Goal: Task Accomplishment & Management: Use online tool/utility

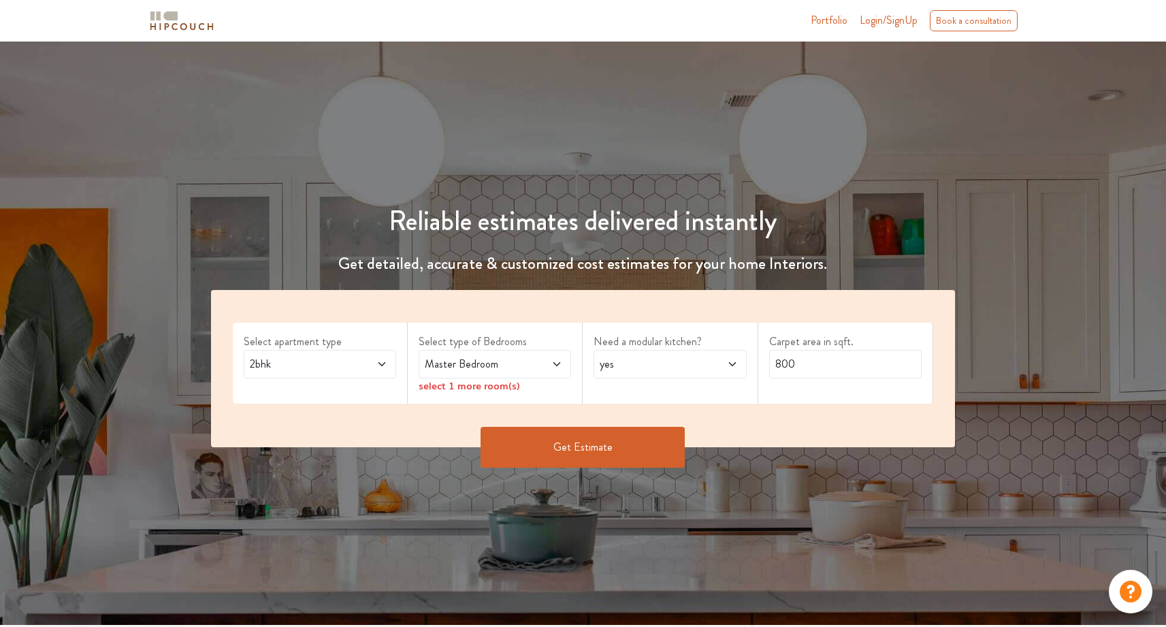
click at [472, 362] on span "Master Bedroom" at bounding box center [475, 364] width 106 height 16
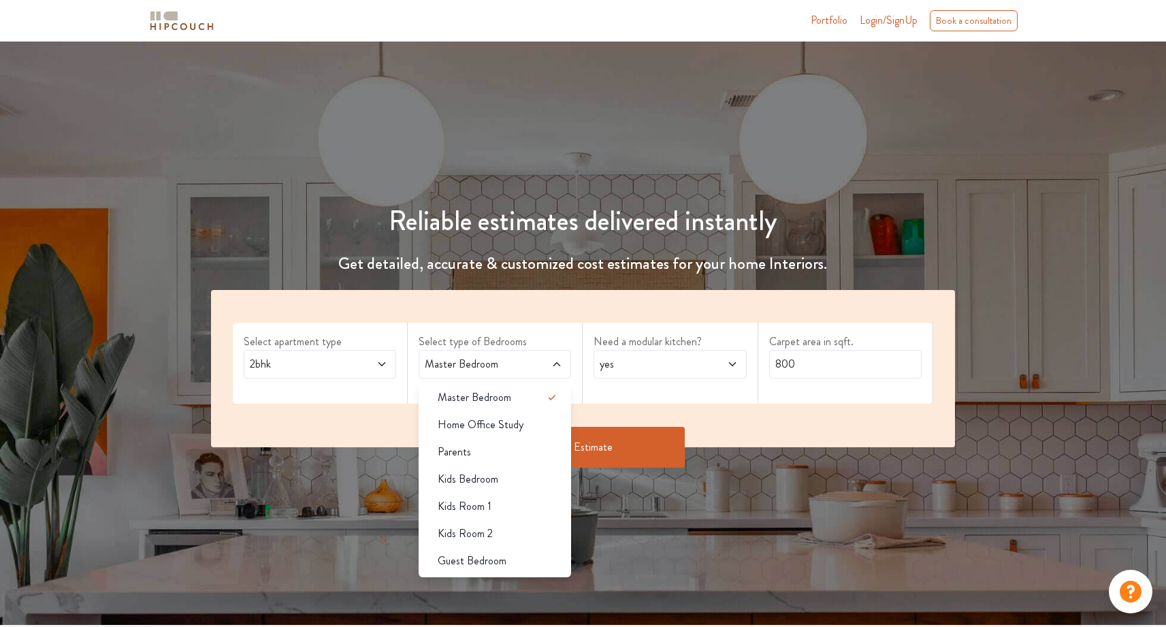
click at [662, 369] on span "yes" at bounding box center [650, 364] width 106 height 16
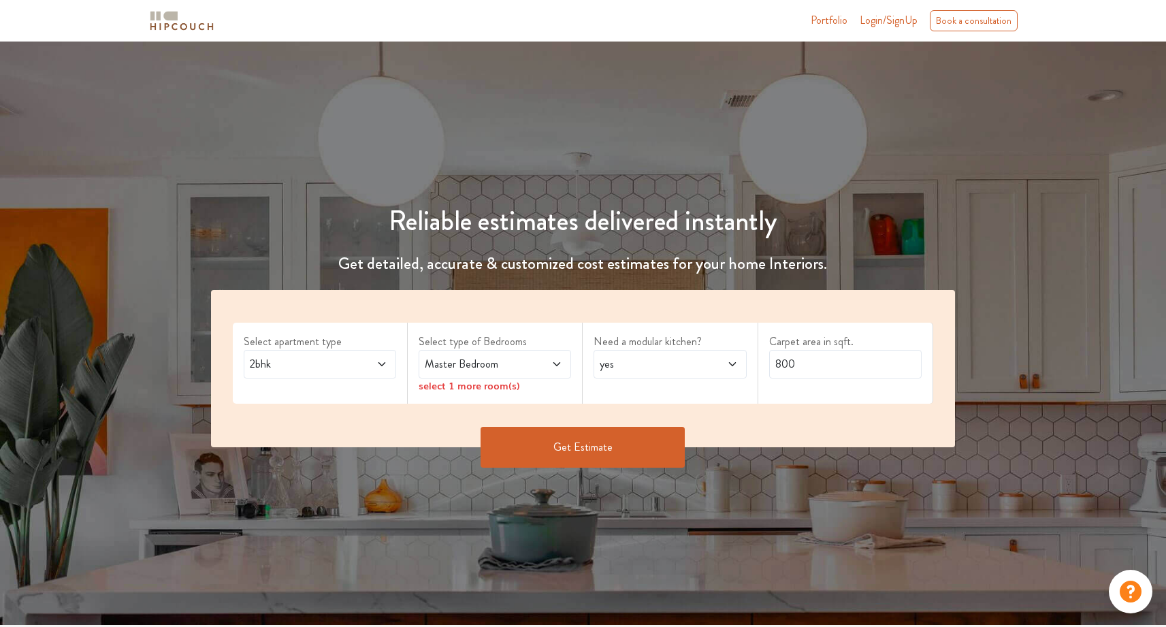
click at [289, 366] on span "2bhk" at bounding box center [300, 364] width 106 height 16
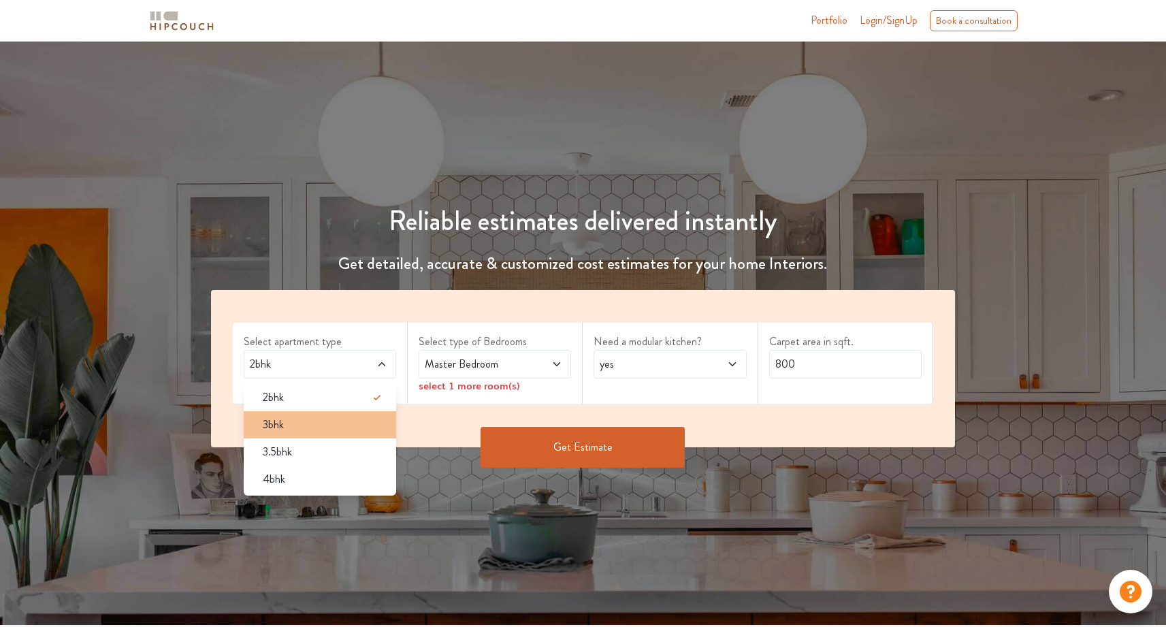
click at [321, 426] on div "3bhk" at bounding box center [324, 425] width 144 height 16
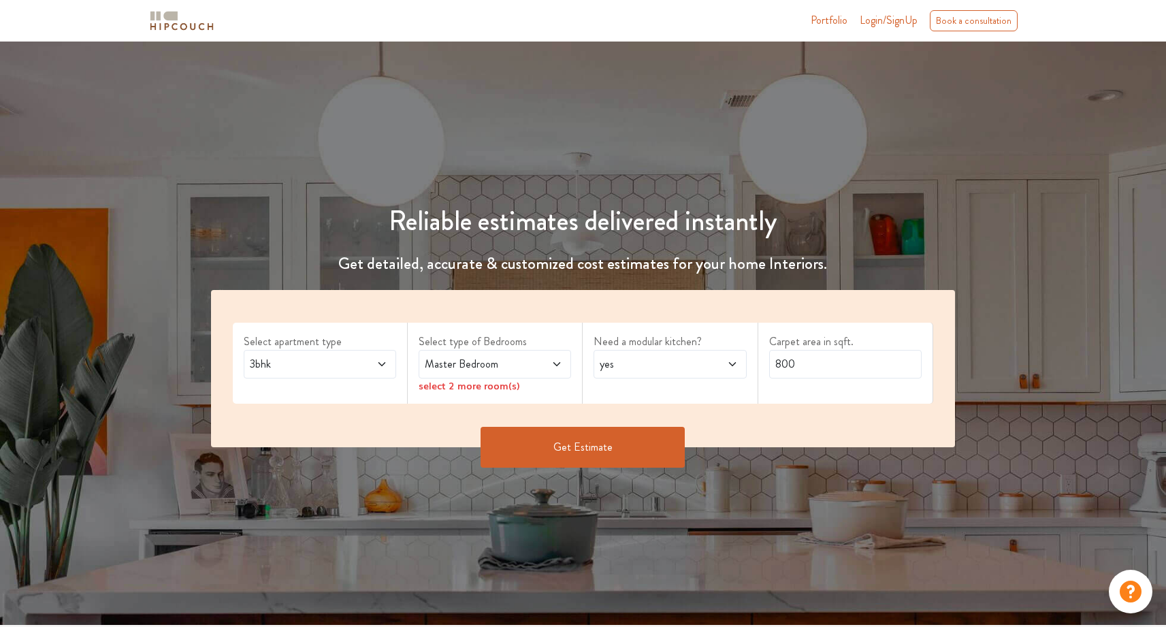
click at [528, 364] on span at bounding box center [545, 364] width 35 height 16
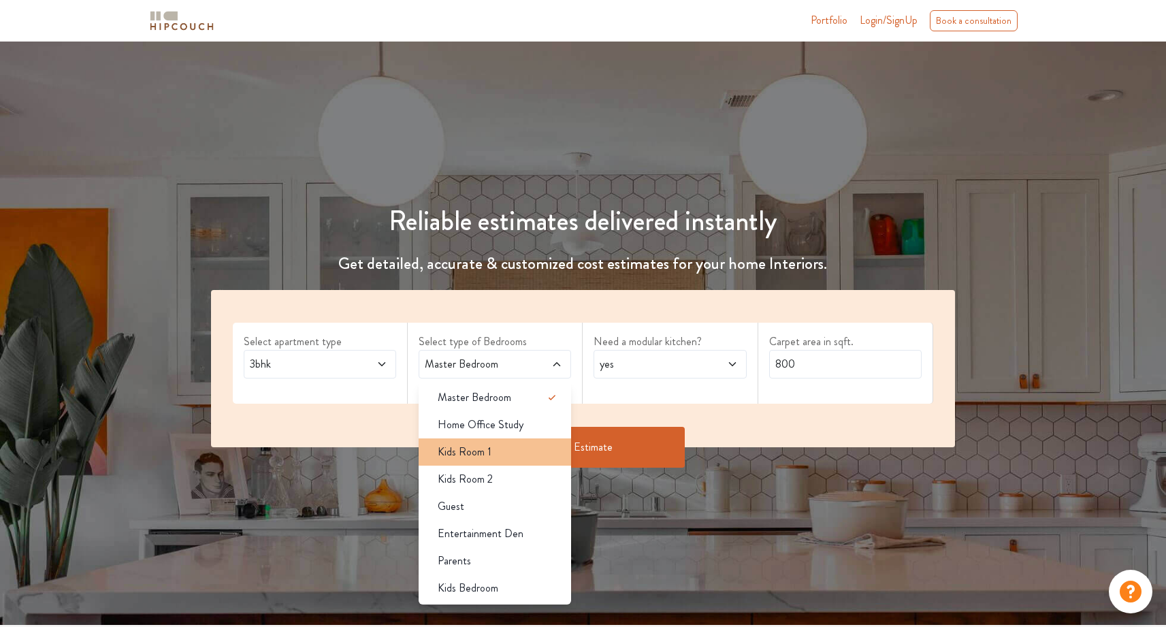
click at [511, 451] on div "Kids Room 1" at bounding box center [499, 452] width 144 height 16
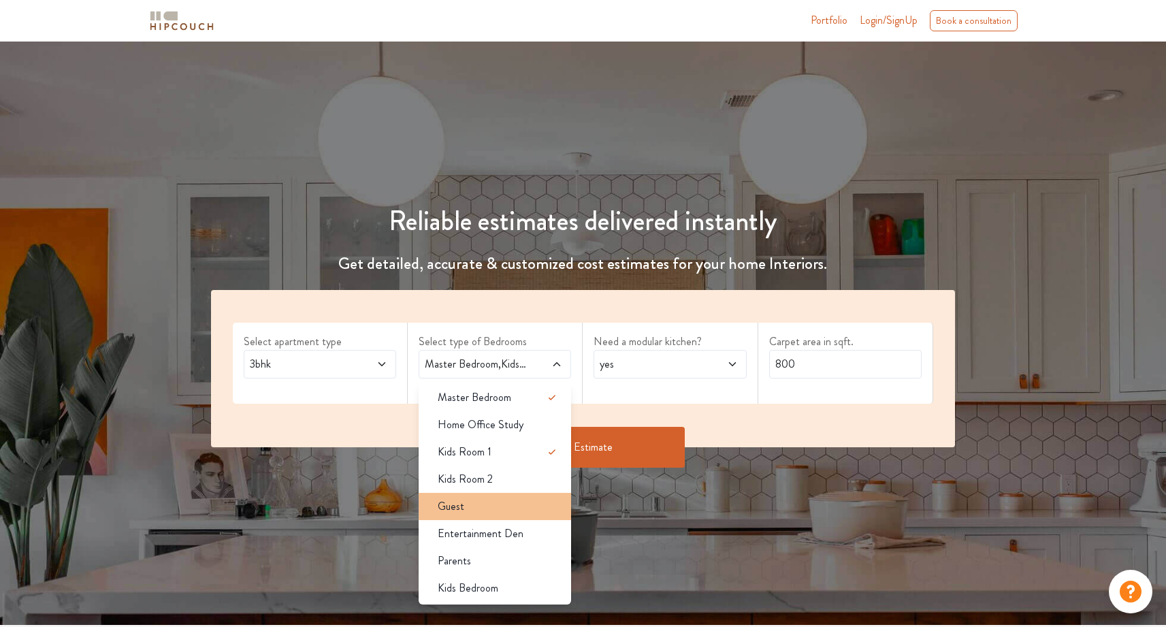
click at [500, 513] on div "Guest" at bounding box center [499, 506] width 144 height 16
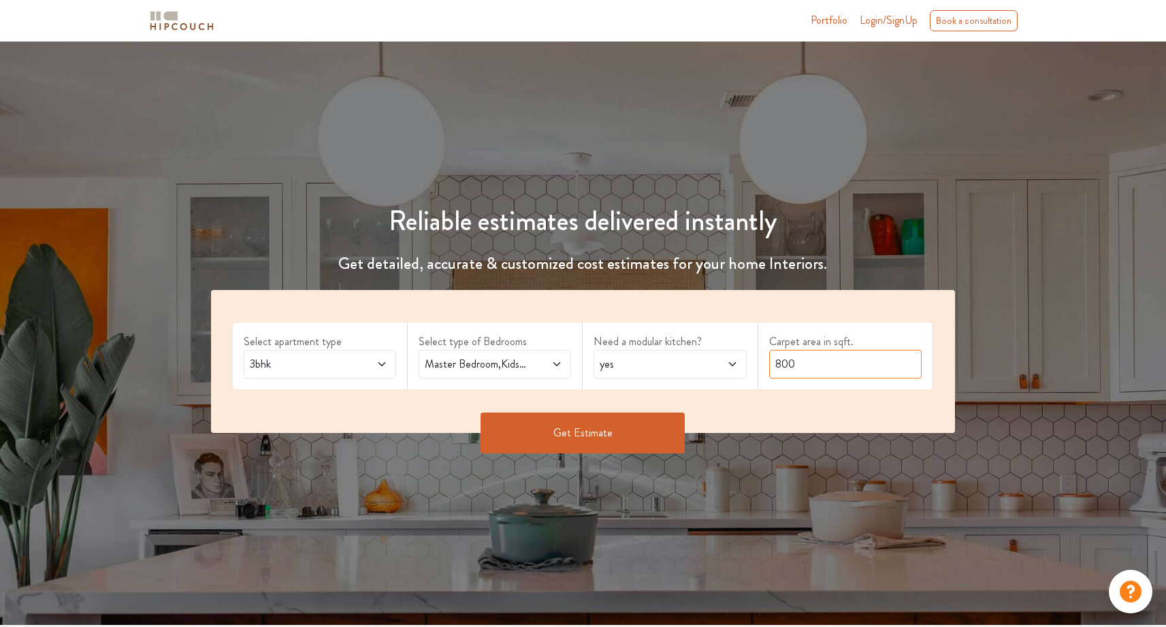
drag, startPoint x: 826, startPoint y: 364, endPoint x: 677, endPoint y: 360, distance: 149.1
click at [680, 359] on div "Select apartment type 3bhk Select type of Bedrooms Master Bedroom,Kids Room 1,G…" at bounding box center [583, 361] width 745 height 143
type input "2100"
click at [641, 427] on button "Get Estimate" at bounding box center [583, 433] width 204 height 41
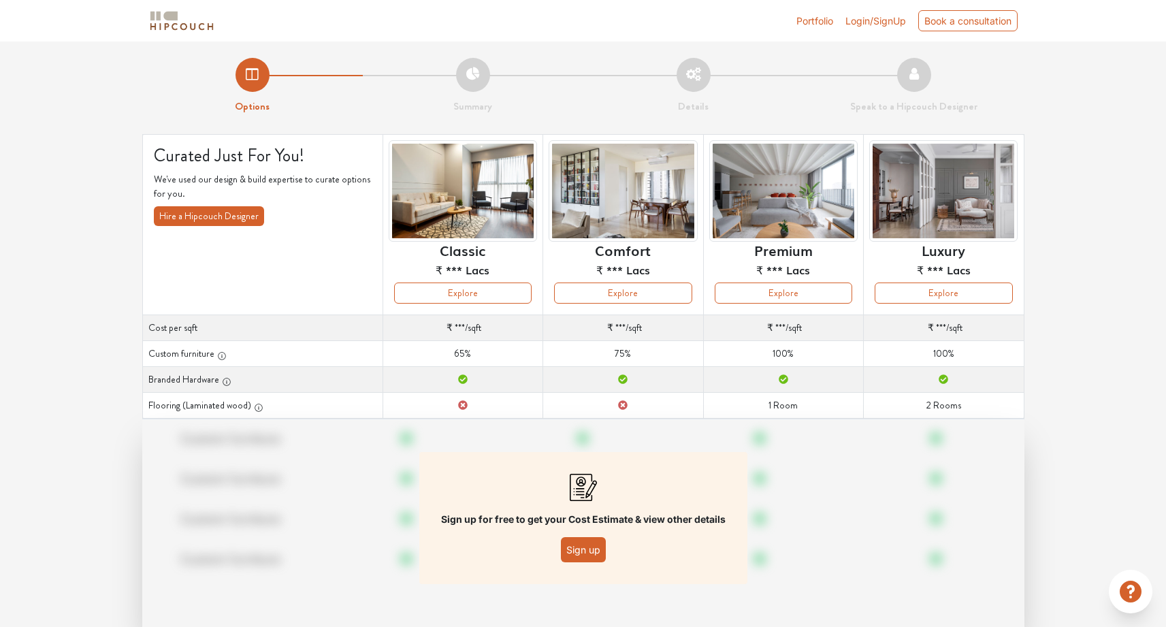
click at [597, 550] on button "Sign up" at bounding box center [583, 549] width 45 height 25
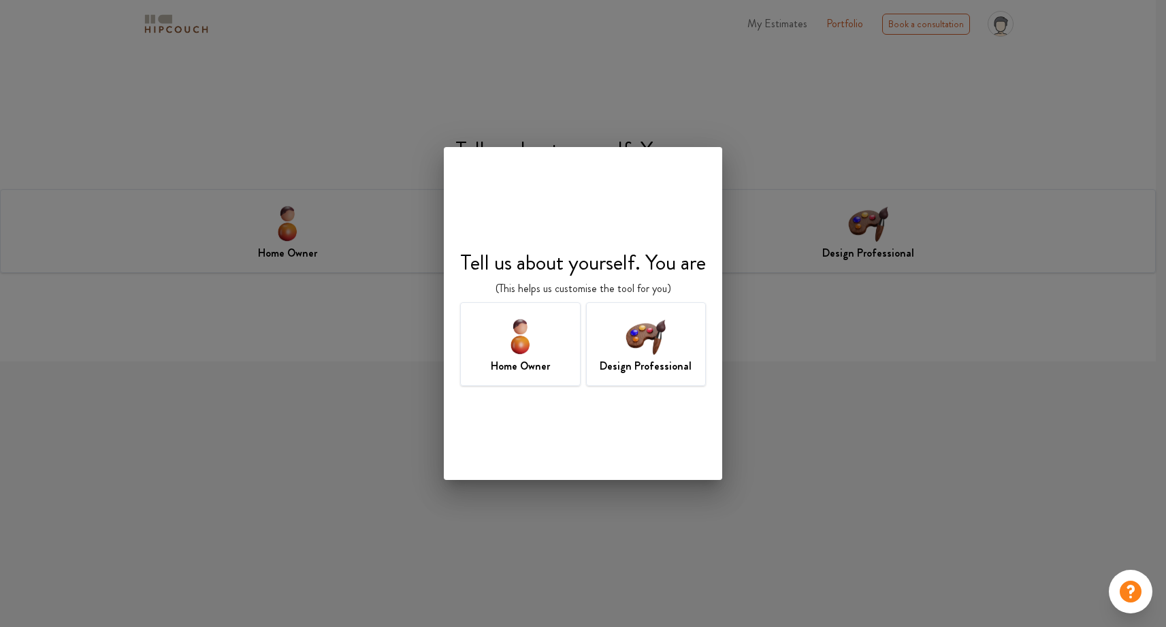
click at [664, 351] on img at bounding box center [646, 336] width 44 height 44
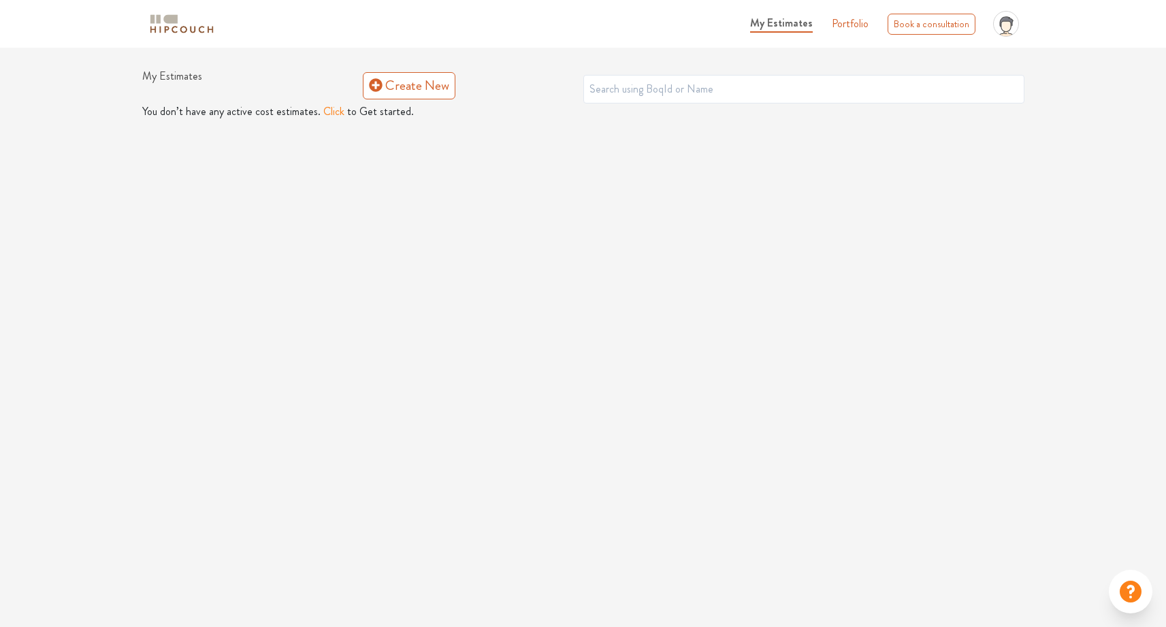
click at [329, 108] on button "Click" at bounding box center [333, 111] width 21 height 16
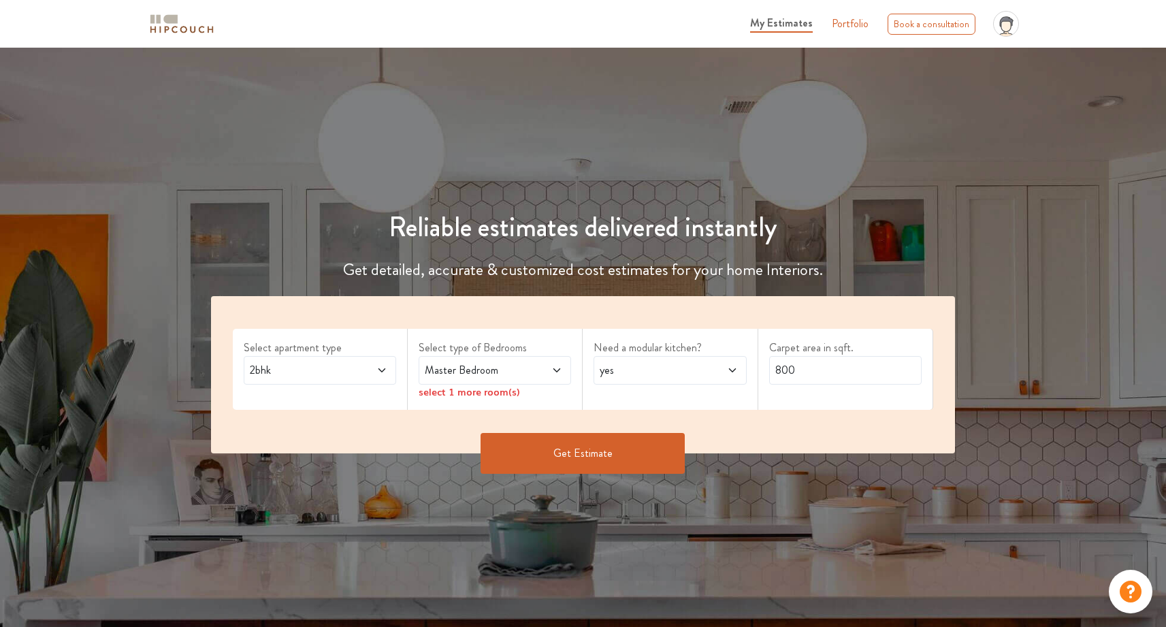
click at [370, 372] on span at bounding box center [369, 370] width 35 height 16
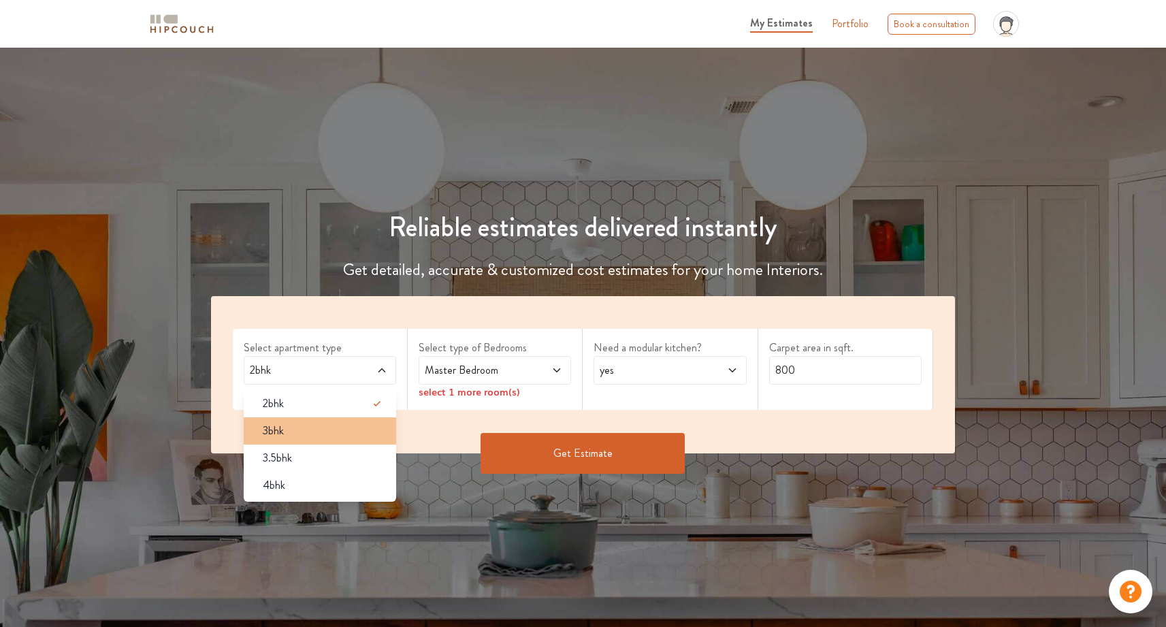
click at [343, 426] on div "3bhk" at bounding box center [324, 431] width 144 height 16
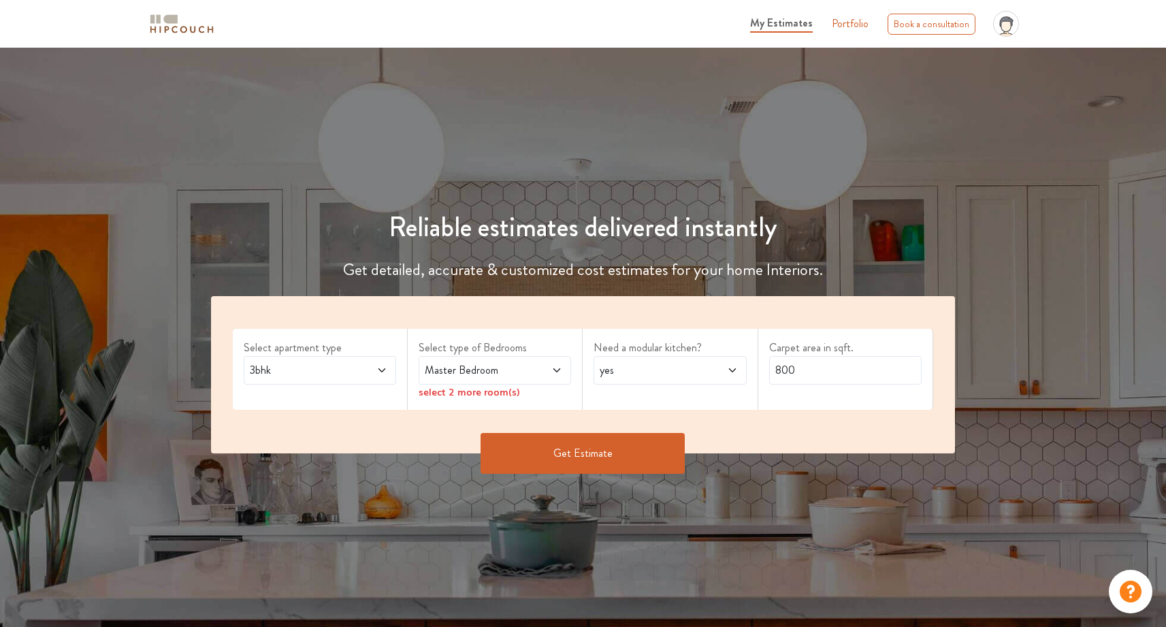
click at [495, 372] on span "Master Bedroom" at bounding box center [475, 370] width 106 height 16
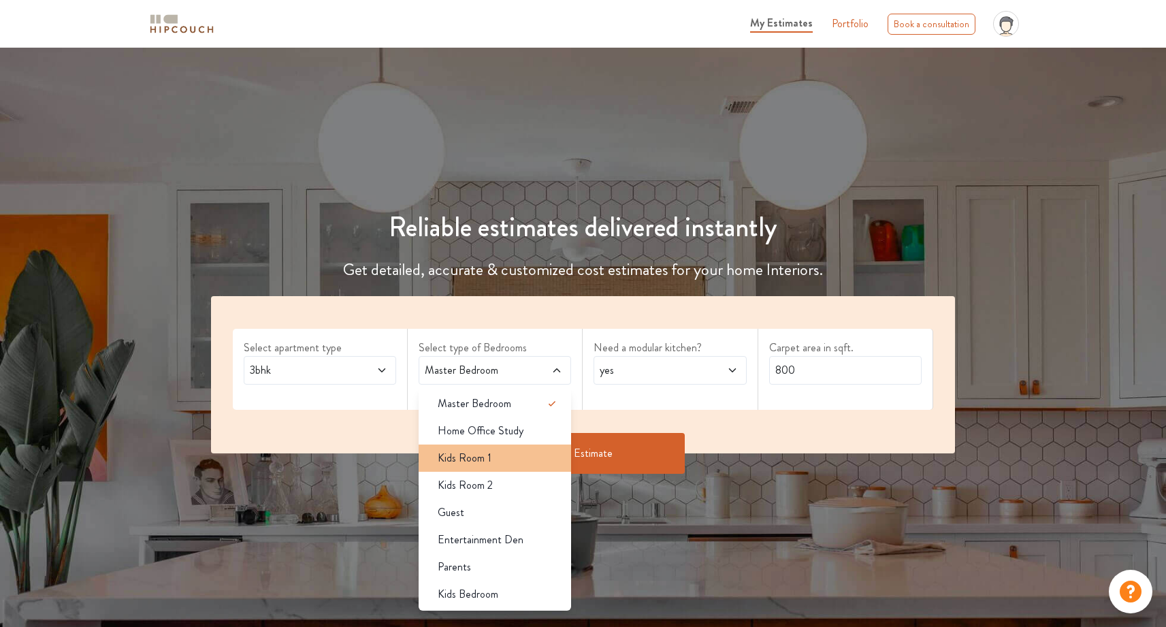
click at [494, 453] on div "Kids Room 1" at bounding box center [499, 458] width 144 height 16
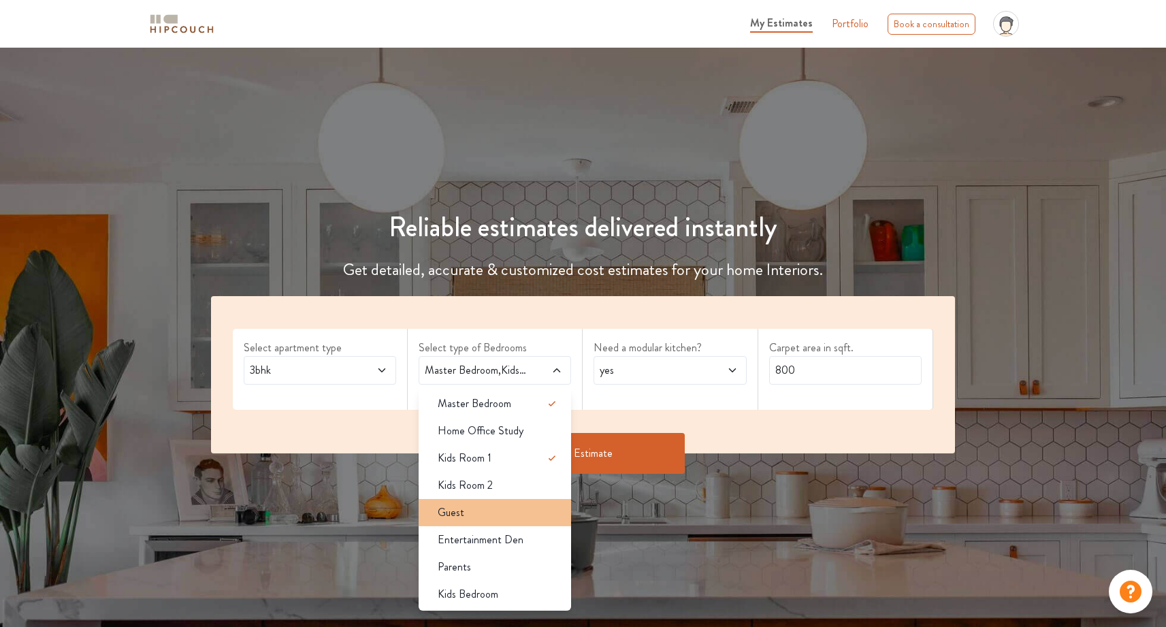
click at [497, 502] on li "Guest" at bounding box center [495, 512] width 152 height 27
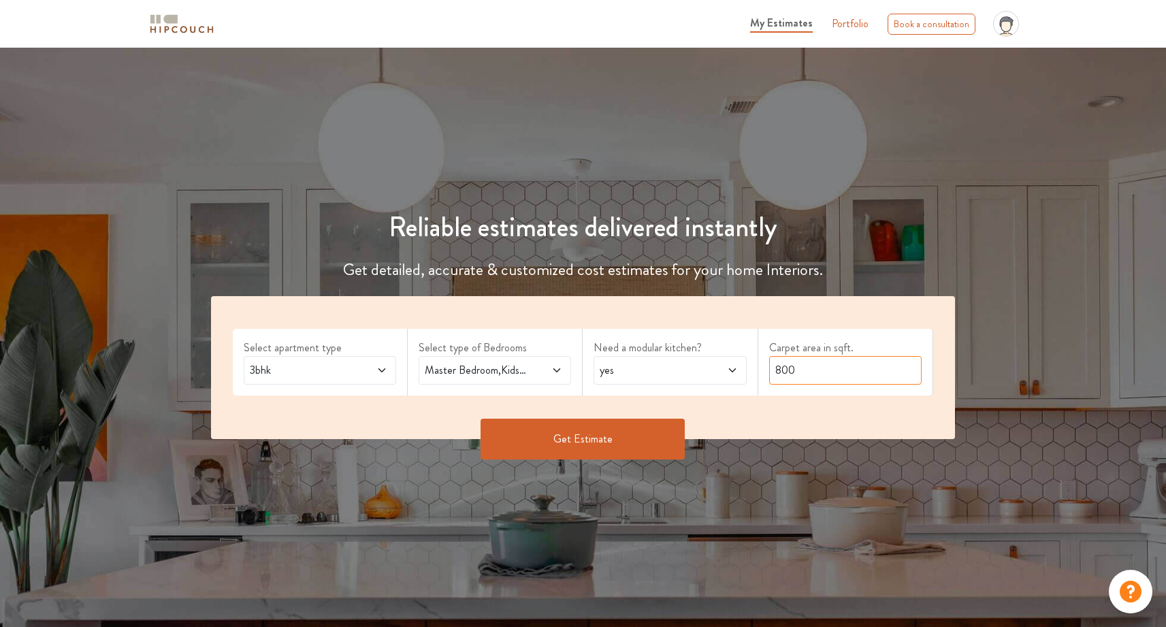
drag, startPoint x: 816, startPoint y: 370, endPoint x: 735, endPoint y: 355, distance: 83.1
click at [735, 355] on div "Select apartment type 3bhk Select type of Bedrooms Master Bedroom,Kids Room 1,G…" at bounding box center [583, 367] width 745 height 143
type input "2100"
click at [682, 449] on button "Get Estimate" at bounding box center [583, 439] width 204 height 41
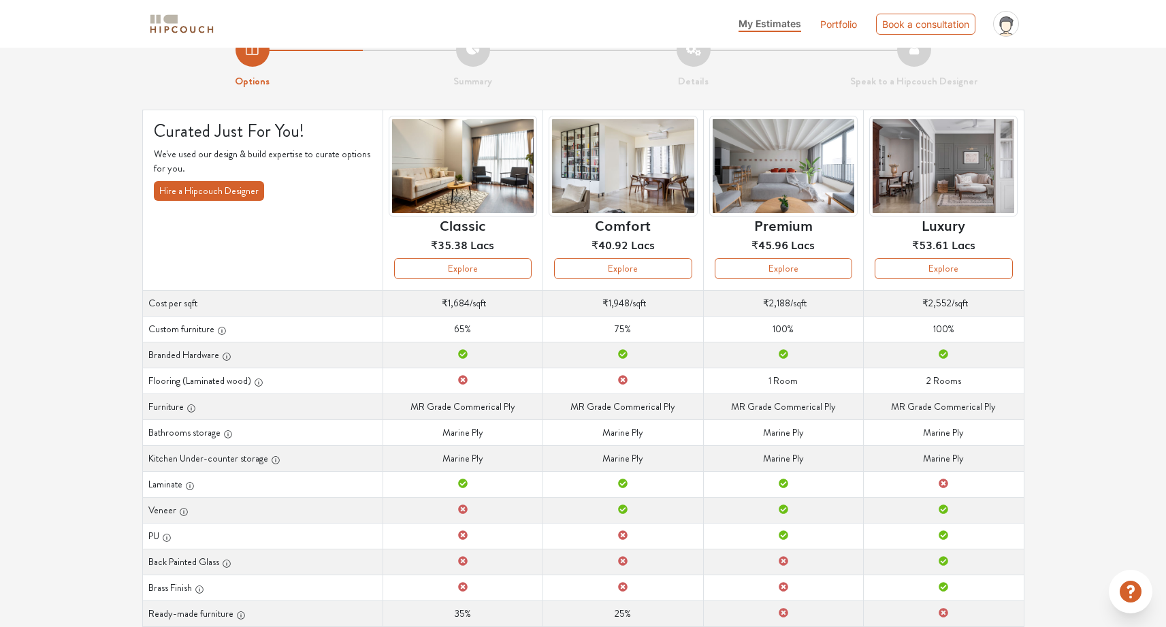
scroll to position [27, 0]
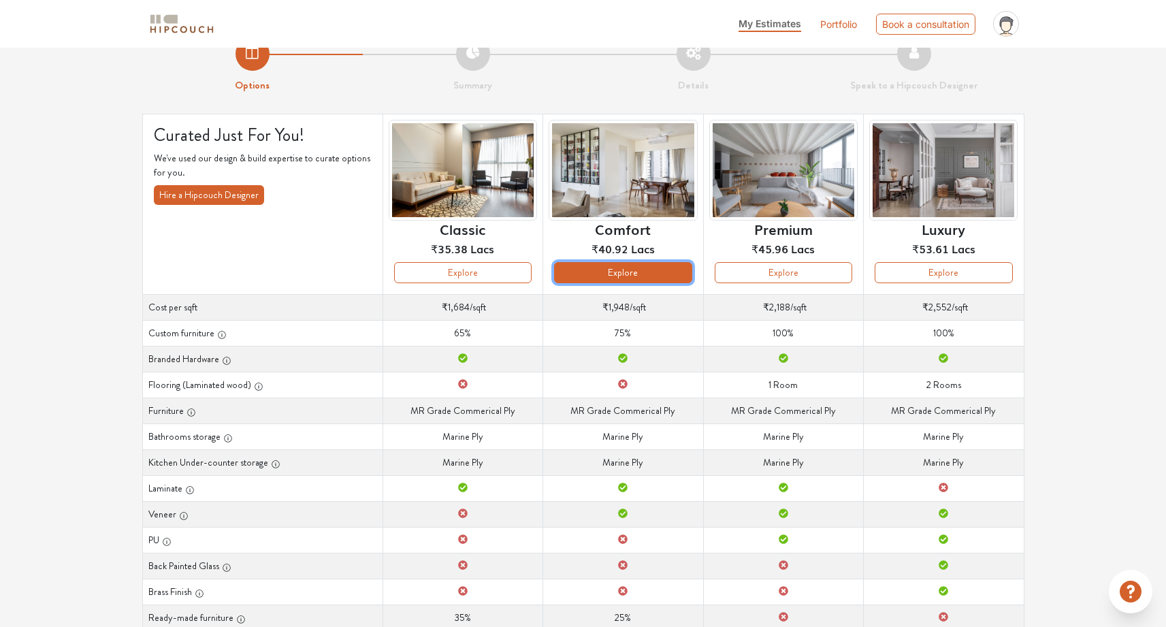
click at [628, 272] on button "Explore" at bounding box center [623, 272] width 138 height 21
